Goal: Task Accomplishment & Management: Use online tool/utility

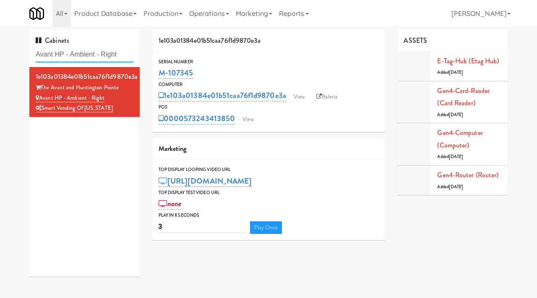
click at [105, 55] on input "Avant HP - Ambient - Right" at bounding box center [85, 55] width 98 height 16
paste input "Michelin - Drink - Lef"
type input "Michelin - Drink - Left"
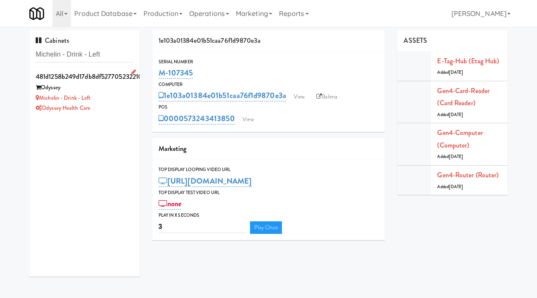
click at [109, 102] on div "Michelin - Drink - Left" at bounding box center [85, 98] width 98 height 10
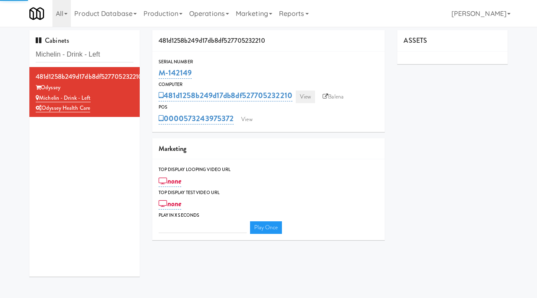
type input "3"
click at [308, 95] on link "View" at bounding box center [305, 97] width 19 height 13
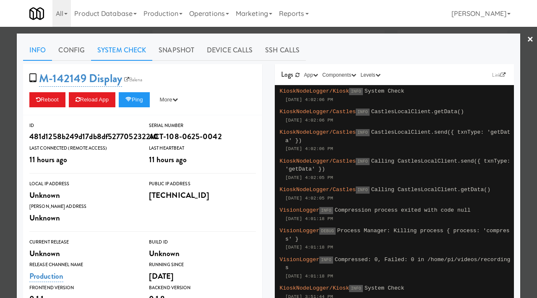
click at [123, 48] on link "System Check" at bounding box center [121, 50] width 61 height 21
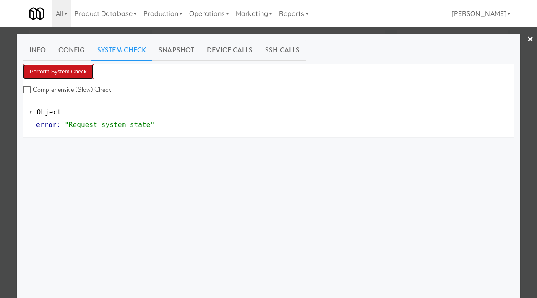
click at [53, 71] on button "Perform System Check" at bounding box center [58, 71] width 71 height 15
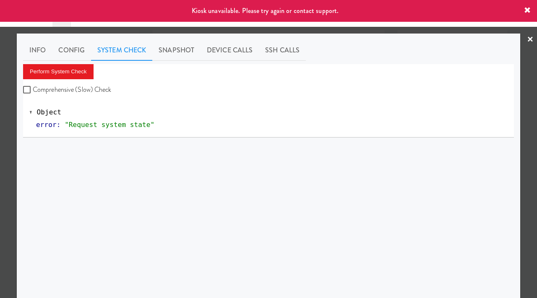
click at [0, 188] on div at bounding box center [268, 149] width 537 height 298
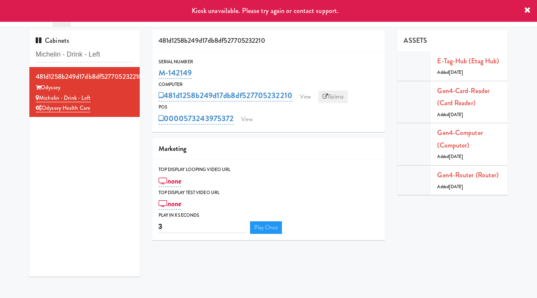
click at [335, 97] on link "Balena" at bounding box center [333, 97] width 29 height 13
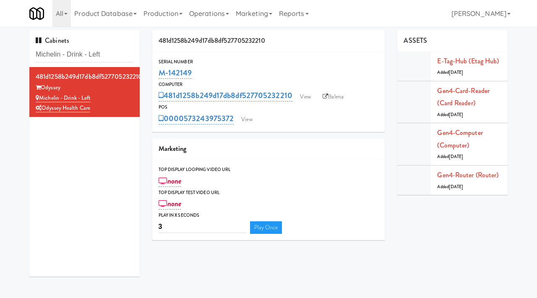
drag, startPoint x: 195, startPoint y: 73, endPoint x: 149, endPoint y: 71, distance: 46.6
click at [148, 71] on div "481d1258b249d17db8df527705232210 Serial Number M-142149 Computer 481d1258b249d1…" at bounding box center [269, 138] width 246 height 217
copy link "M-142149"
